Goal: Transaction & Acquisition: Purchase product/service

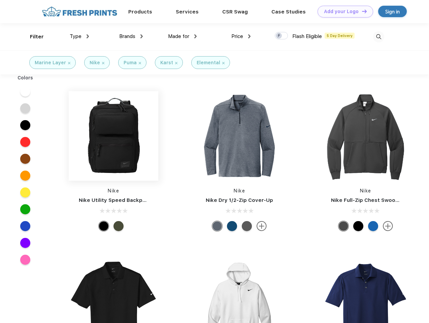
scroll to position [0, 0]
click at [343, 11] on link "Add your Logo Design Tool" at bounding box center [345, 12] width 56 height 12
click at [0, 0] on div "Design Tool" at bounding box center [0, 0] width 0 height 0
click at [361, 11] on link "Add your Logo Design Tool" at bounding box center [345, 12] width 56 height 12
click at [32, 37] on div "Filter" at bounding box center [37, 37] width 14 height 8
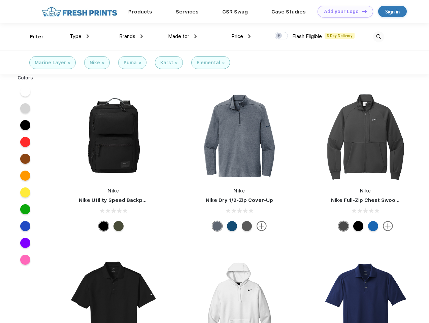
click at [79, 36] on span "Type" at bounding box center [76, 36] width 12 height 6
click at [131, 36] on span "Brands" at bounding box center [127, 36] width 16 height 6
click at [182, 36] on span "Made for" at bounding box center [178, 36] width 21 height 6
click at [241, 36] on span "Price" at bounding box center [237, 36] width 12 height 6
click at [281, 36] on div at bounding box center [281, 35] width 13 height 7
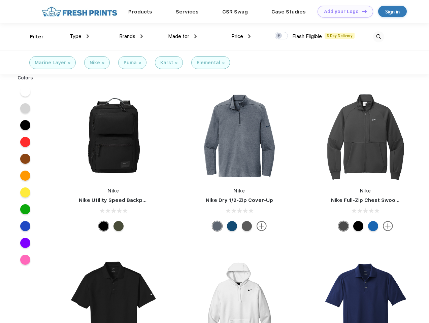
click at [279, 36] on input "checkbox" at bounding box center [277, 34] width 4 height 4
click at [378, 37] on img at bounding box center [378, 36] width 11 height 11
